Goal: Find specific page/section

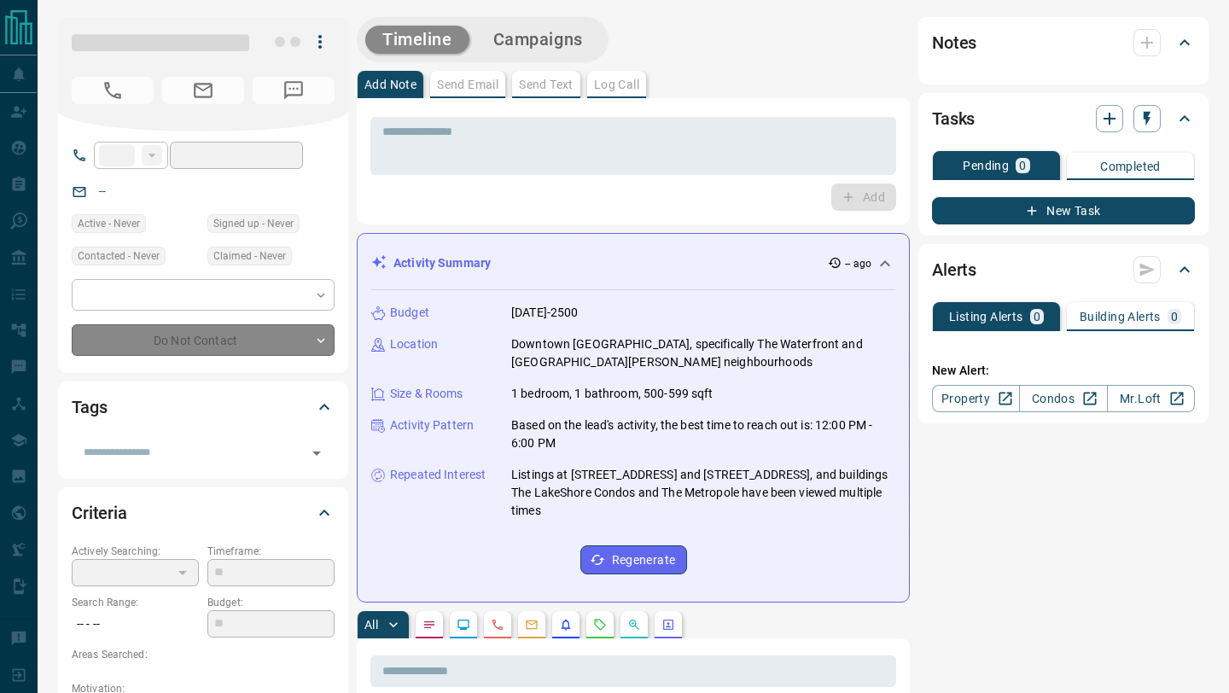
type input "**"
type input "**********"
type input "*"
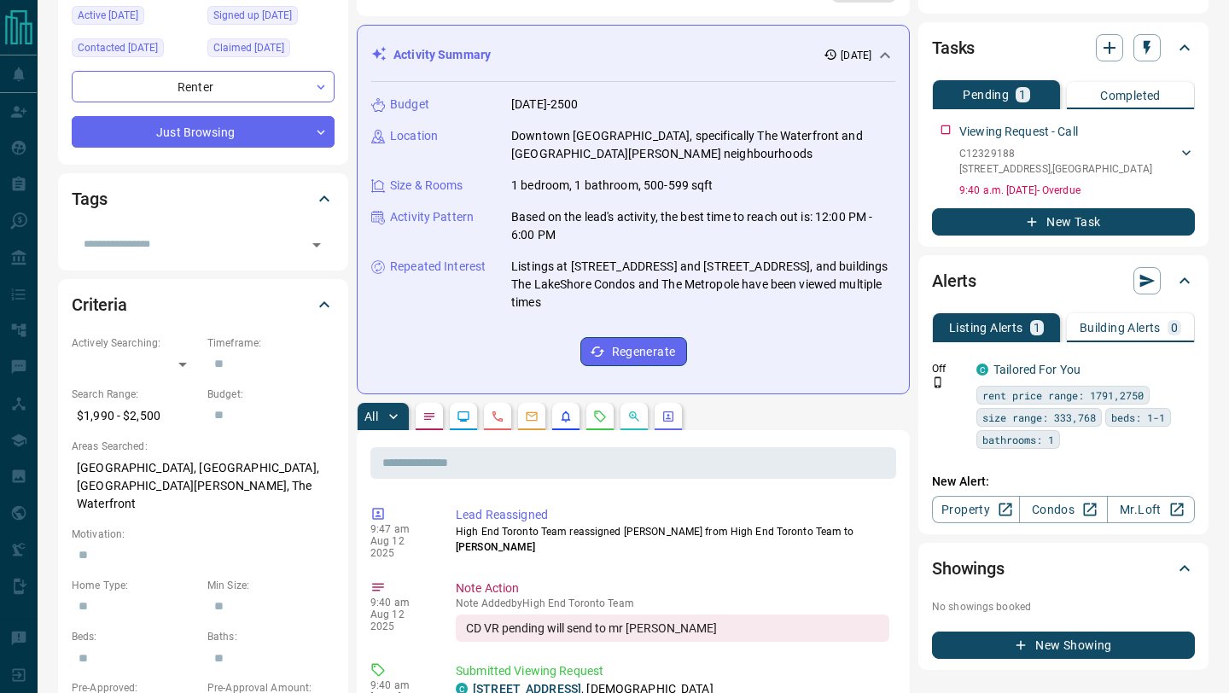
scroll to position [234, 0]
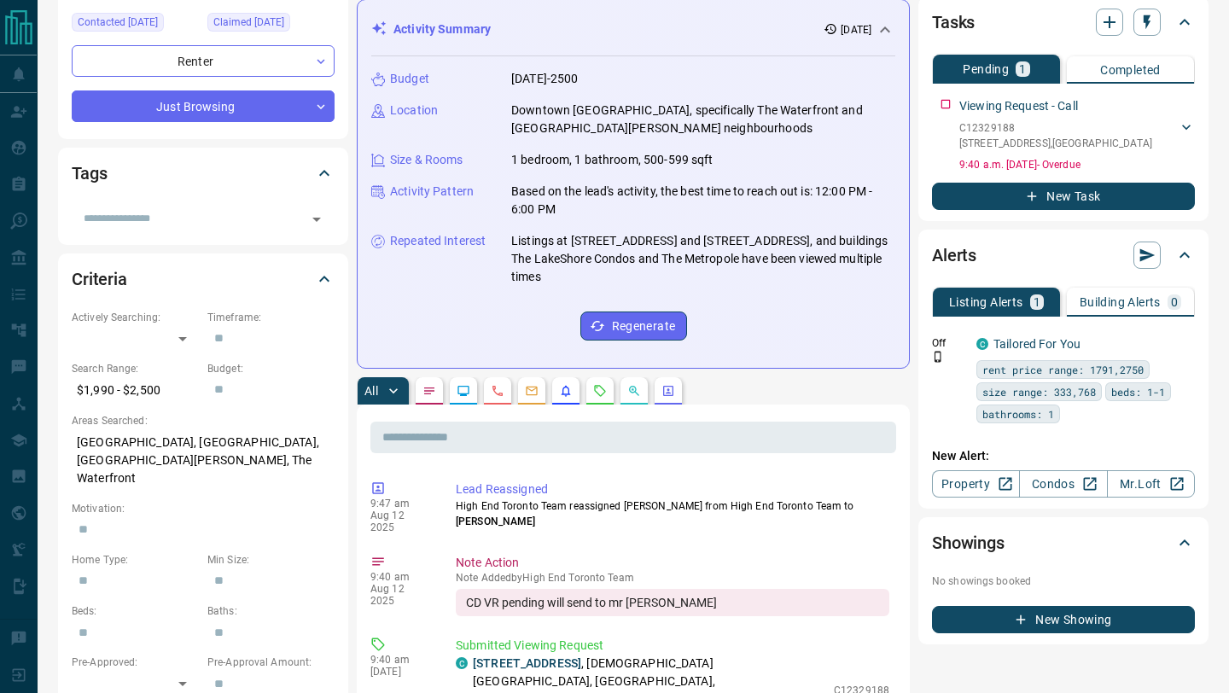
click at [605, 390] on icon "Requests" at bounding box center [600, 390] width 11 height 11
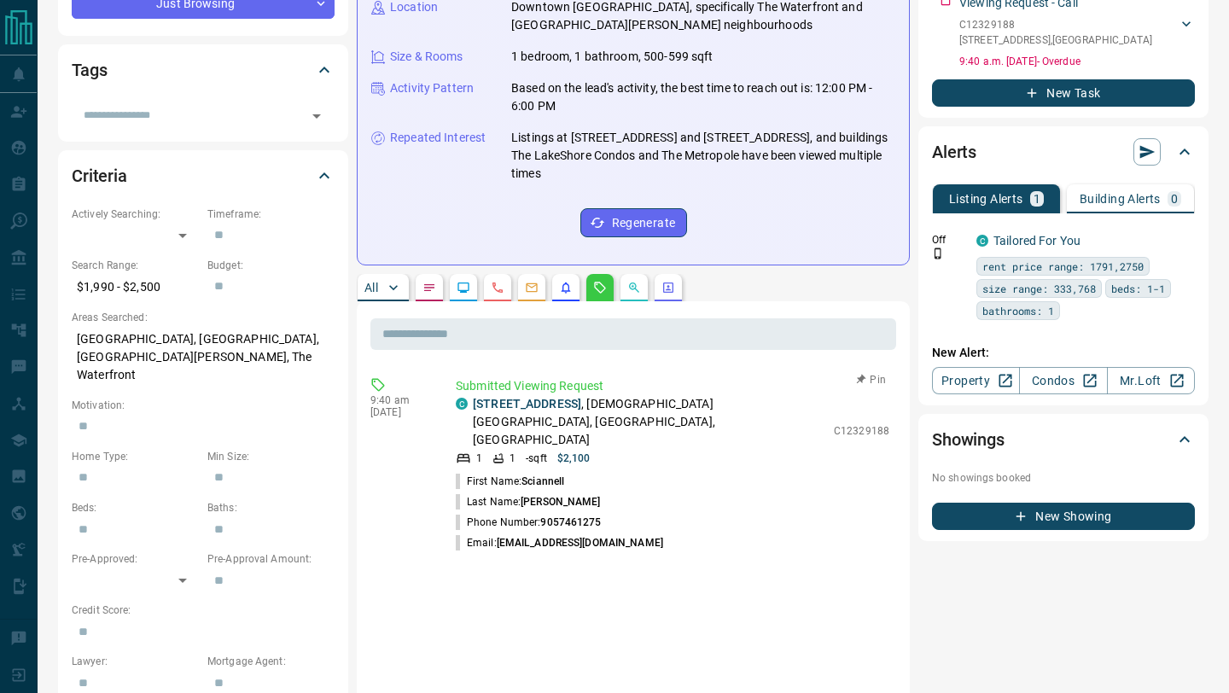
scroll to position [371, 0]
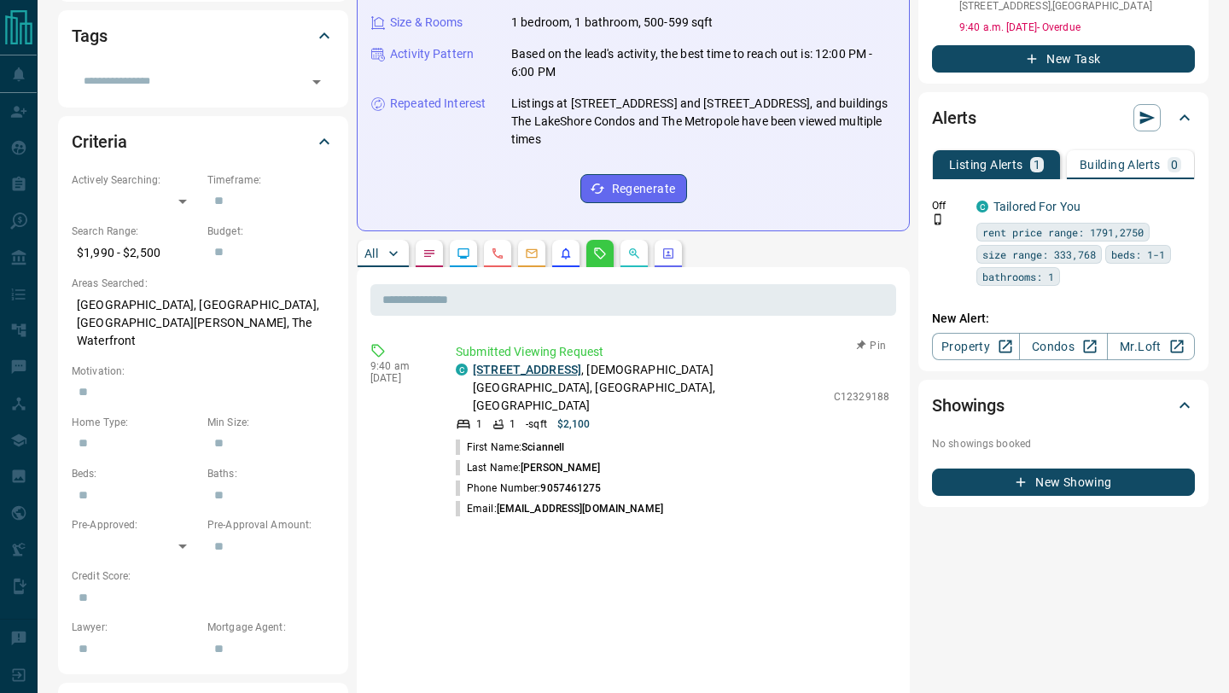
click at [570, 372] on link "[STREET_ADDRESS]" at bounding box center [527, 370] width 108 height 14
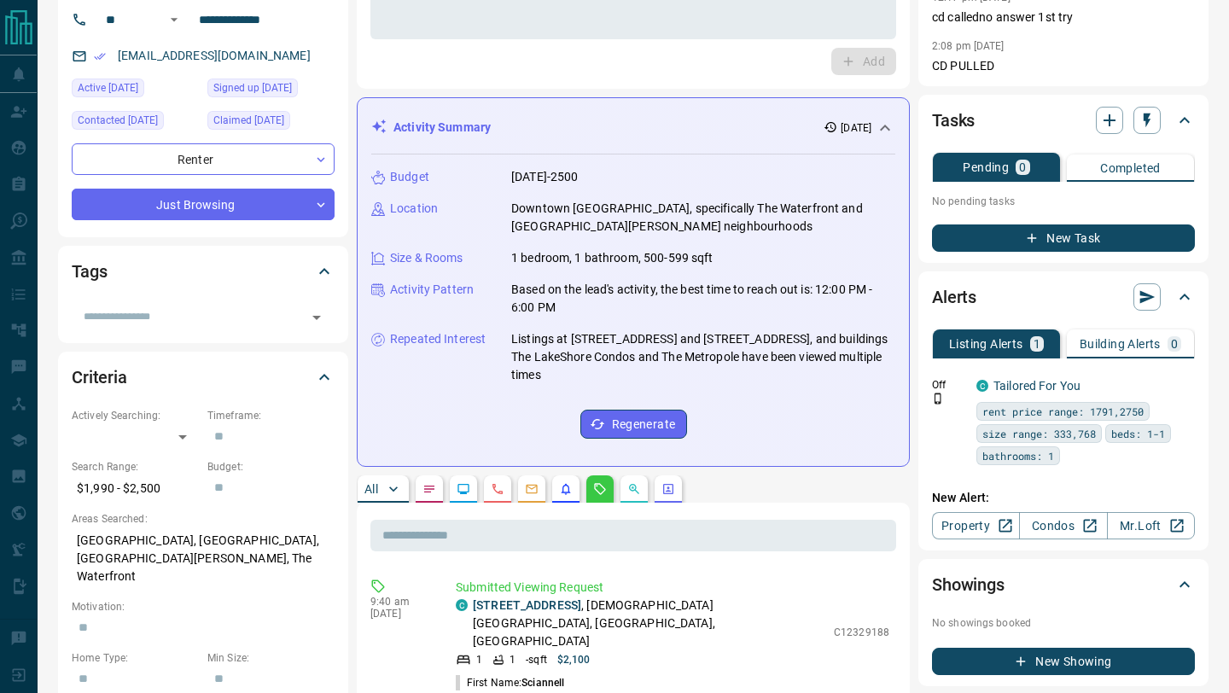
scroll to position [440, 0]
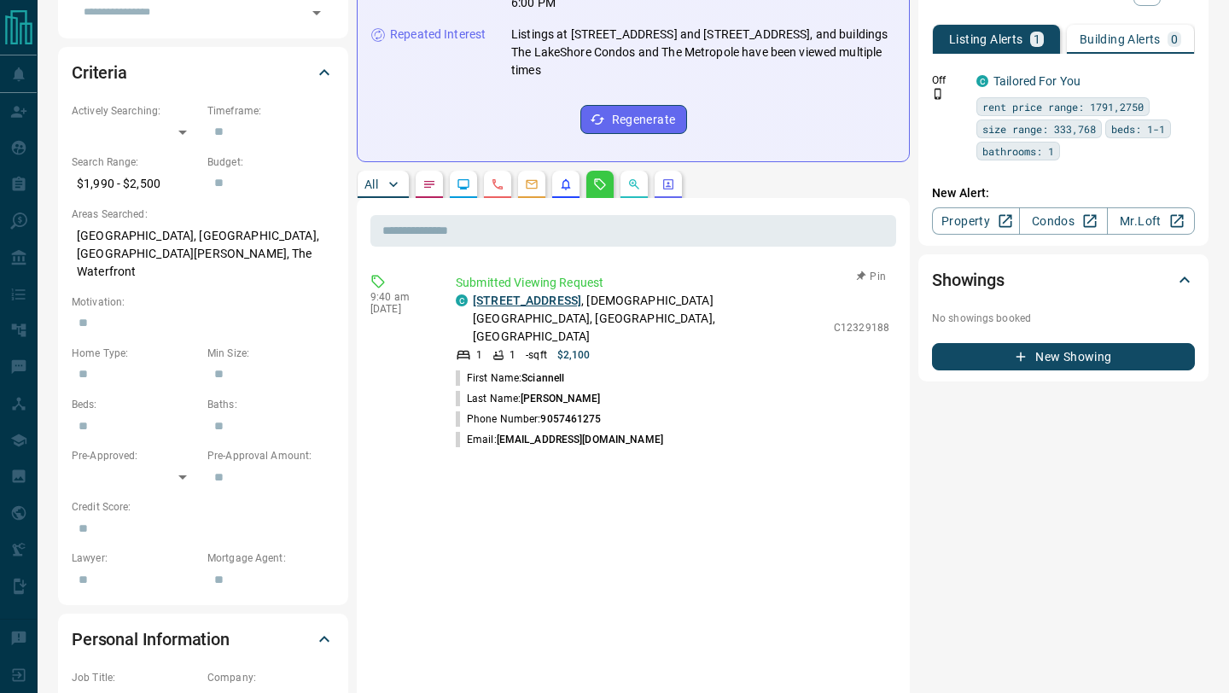
click at [581, 294] on link "[STREET_ADDRESS]" at bounding box center [527, 301] width 108 height 14
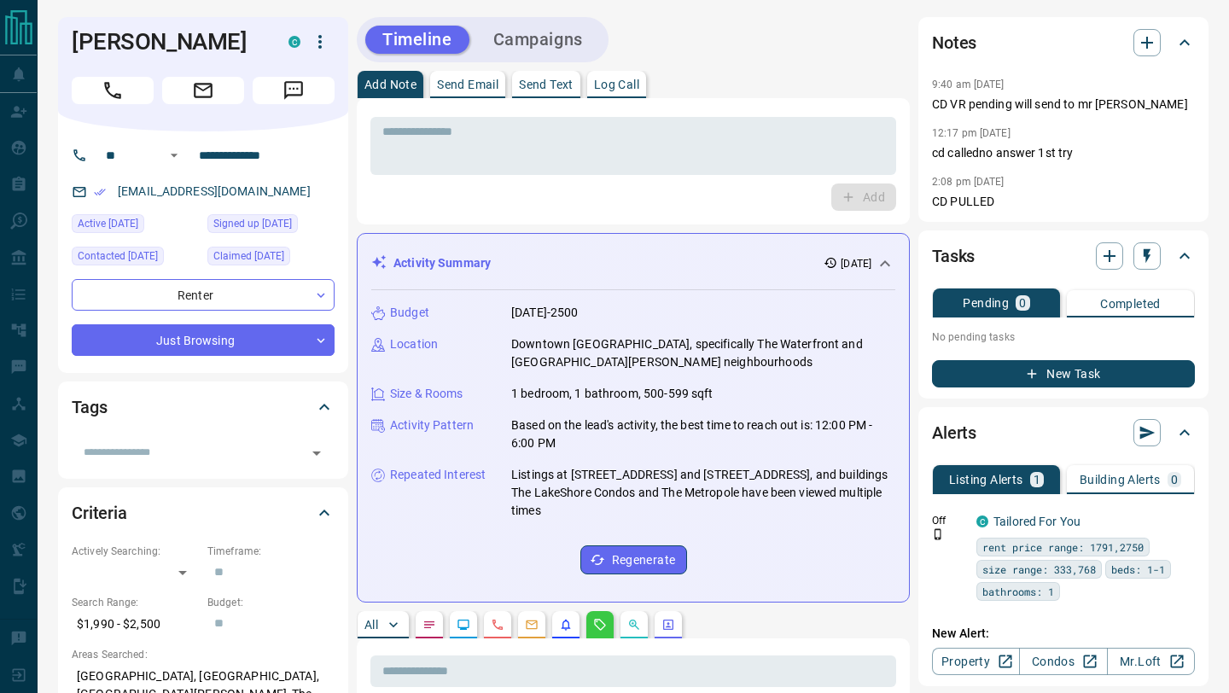
click at [877, 277] on div "Activity Summary [DATE]" at bounding box center [633, 263] width 524 height 32
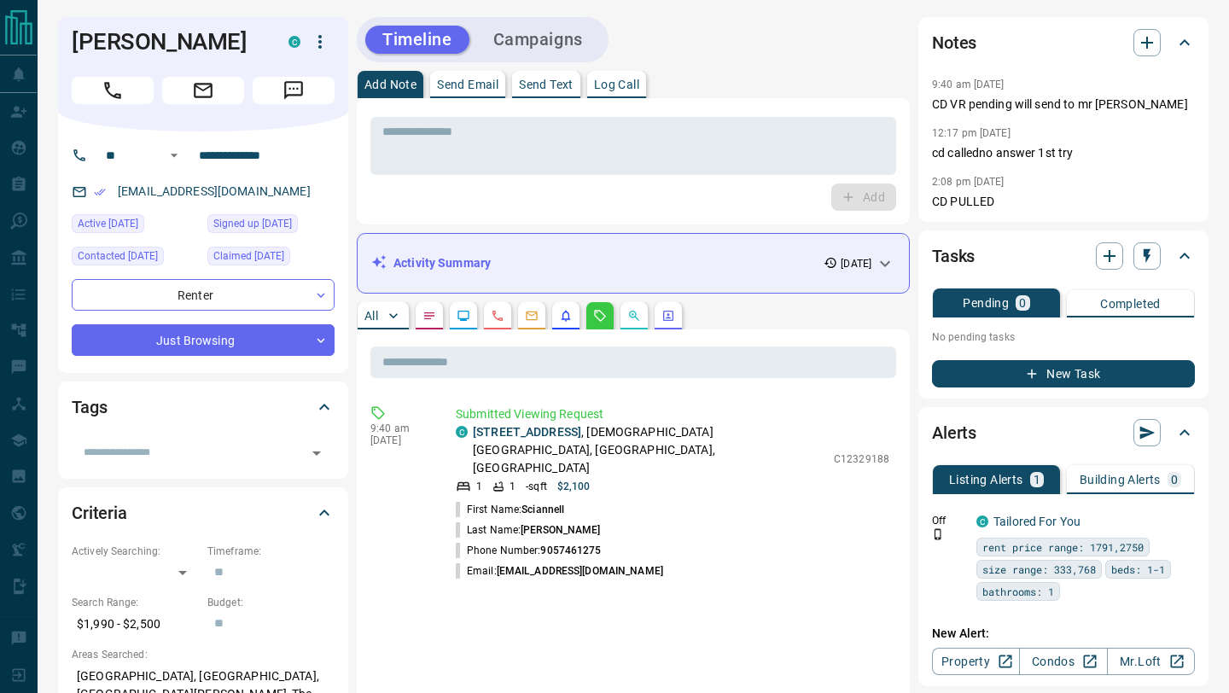
click at [893, 261] on icon at bounding box center [885, 263] width 20 height 20
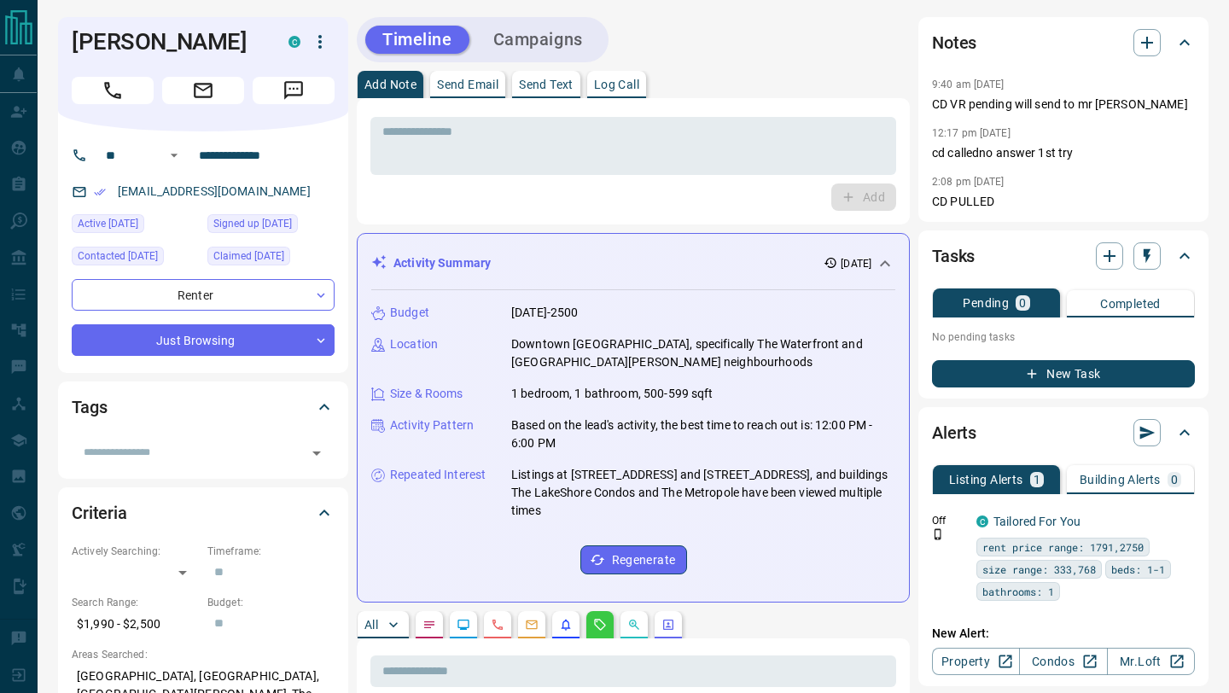
click at [883, 266] on icon at bounding box center [885, 263] width 20 height 20
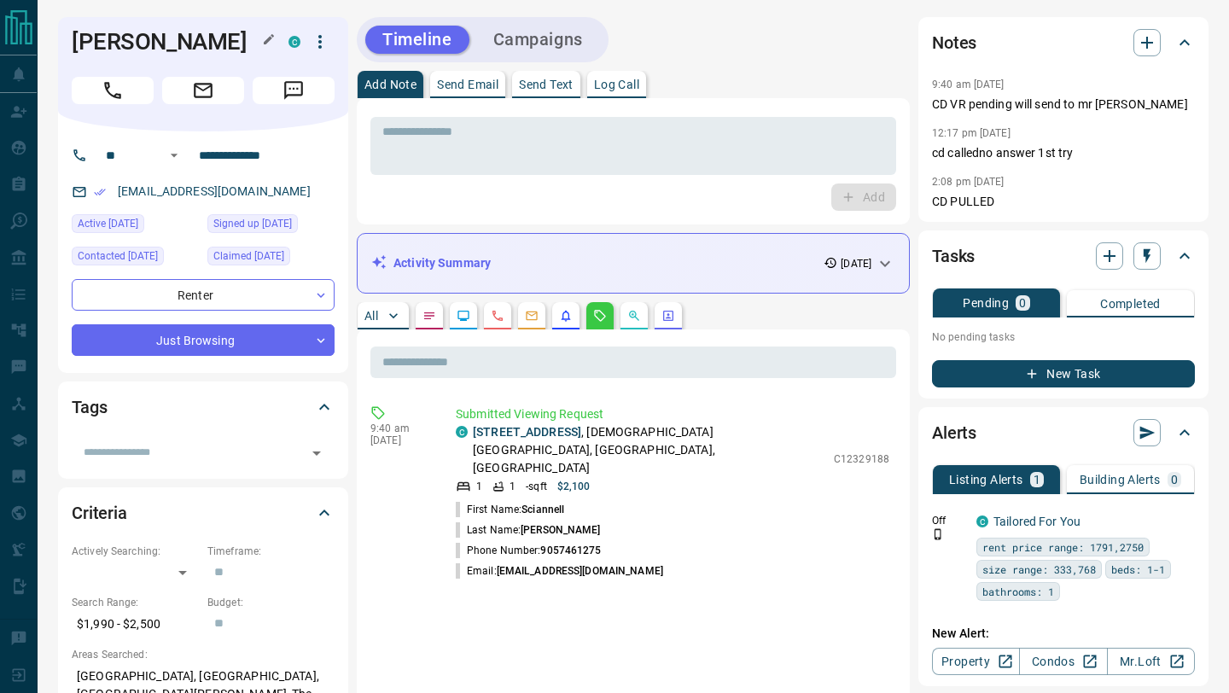
drag, startPoint x: 245, startPoint y: 44, endPoint x: 72, endPoint y: 38, distance: 173.3
click at [72, 38] on h1 "[PERSON_NAME]" at bounding box center [167, 41] width 191 height 27
